Goal: Manage account settings

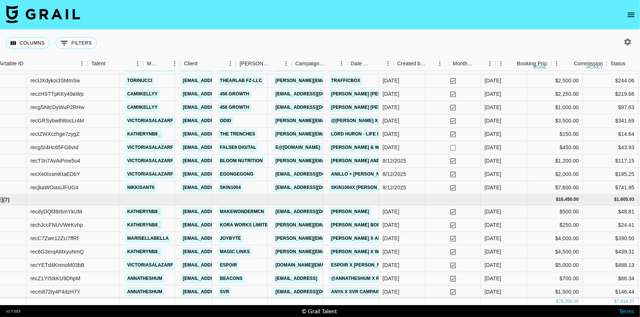
scroll to position [269, 70]
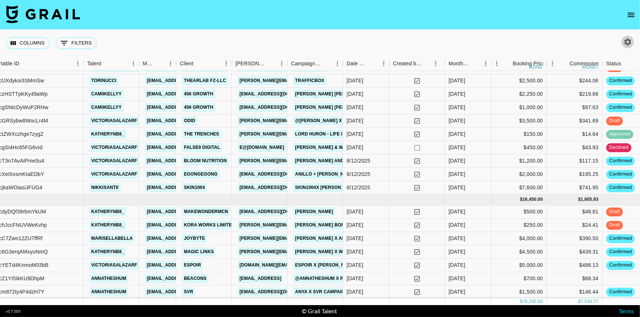
click at [627, 37] on button "button" at bounding box center [628, 42] width 13 height 13
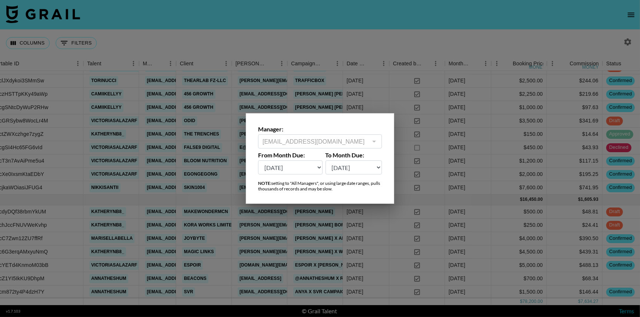
click at [373, 138] on div at bounding box center [374, 141] width 10 height 10
click at [373, 140] on div at bounding box center [374, 141] width 10 height 10
click at [317, 166] on select "[DATE] Aug '[DATE] Jun '[DATE] Apr '[DATE] Feb '[DATE] Dec '[DATE] Oct '[DATE] …" at bounding box center [290, 167] width 65 height 14
select select "[DATE]"
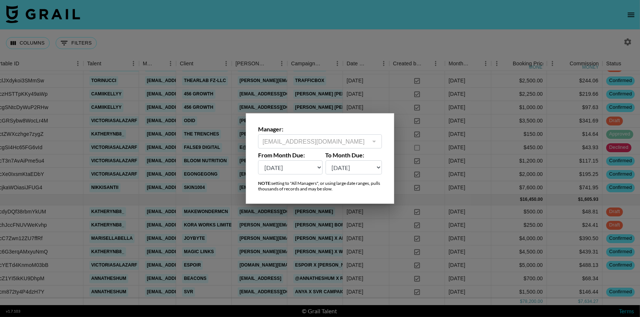
click at [258, 160] on select "[DATE] Aug '[DATE] Jun '[DATE] Apr '[DATE] Feb '[DATE] Dec '[DATE] Oct '[DATE] …" at bounding box center [290, 167] width 65 height 14
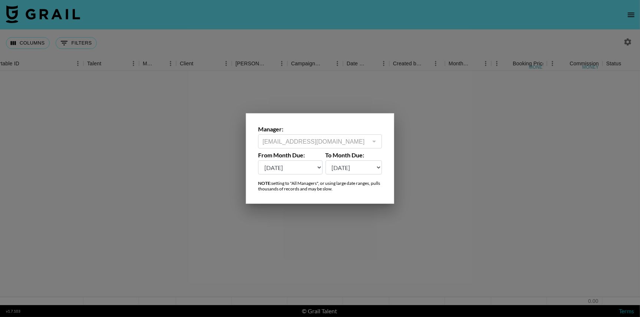
scroll to position [0, 70]
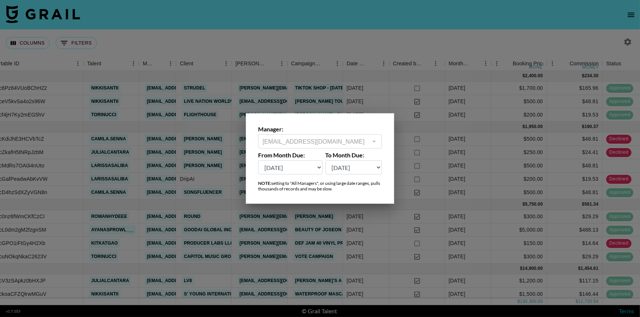
click at [370, 139] on div at bounding box center [374, 141] width 10 height 10
click at [379, 140] on div "[EMAIL_ADDRESS][DOMAIN_NAME] ​" at bounding box center [320, 141] width 124 height 14
click at [378, 140] on div at bounding box center [374, 141] width 10 height 10
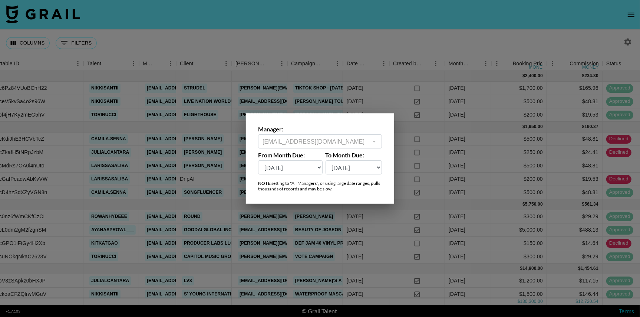
click at [377, 140] on div at bounding box center [374, 141] width 10 height 10
click at [383, 86] on div at bounding box center [320, 158] width 640 height 317
